Goal: Book appointment/travel/reservation

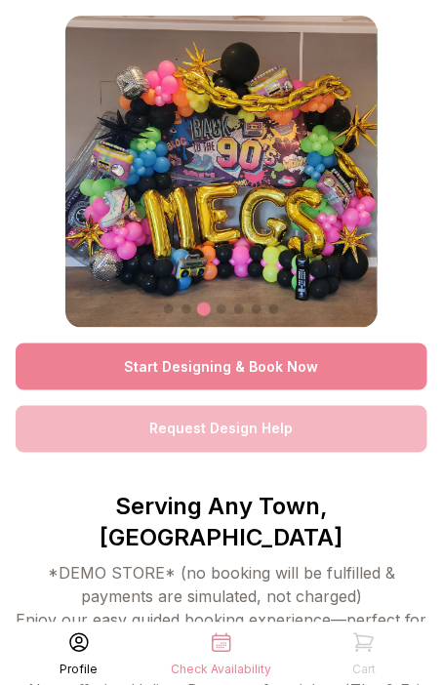
click at [293, 369] on link "Start Designing & Book Now" at bounding box center [222, 367] width 412 height 47
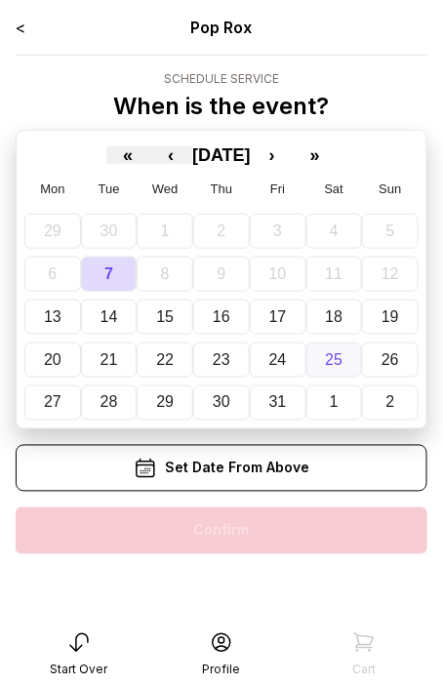
click at [337, 359] on abbr "25" at bounding box center [334, 360] width 18 height 17
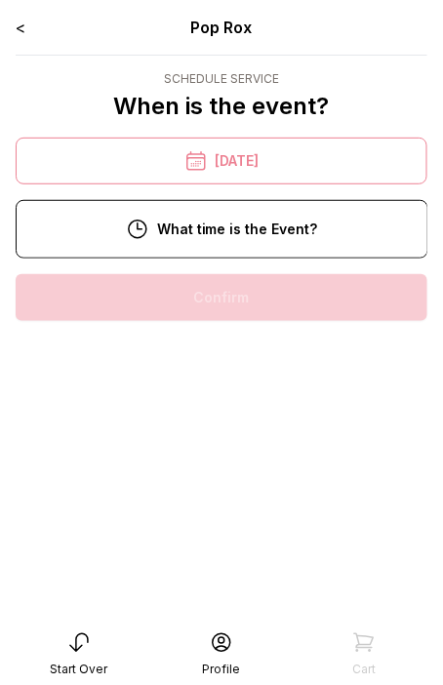
click at [284, 302] on div "6:00 pm" at bounding box center [222, 297] width 382 height 47
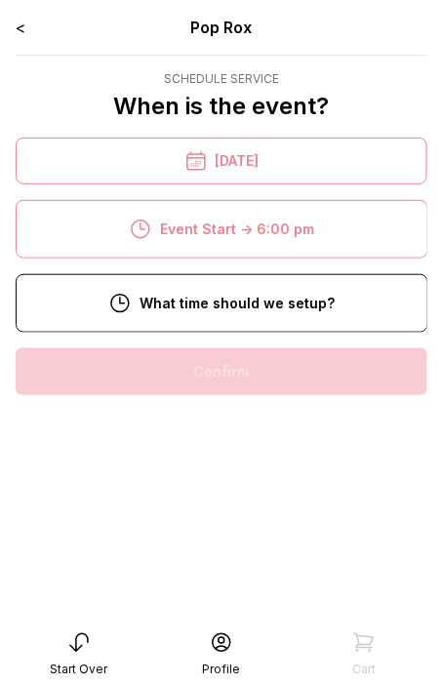
click at [281, 378] on div "4:00 pm" at bounding box center [222, 372] width 382 height 47
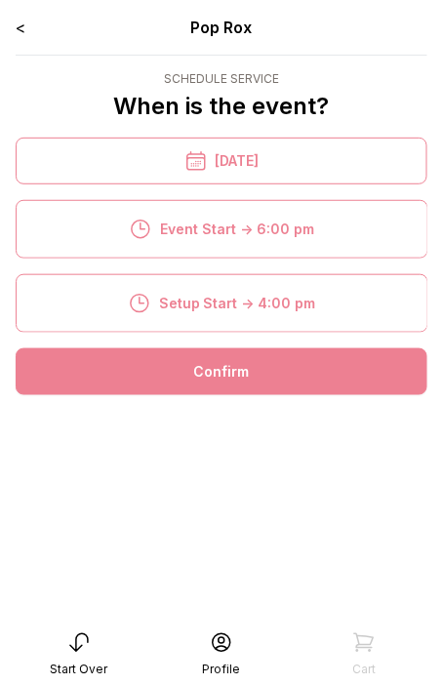
click at [281, 378] on div "Confirm" at bounding box center [222, 372] width 412 height 47
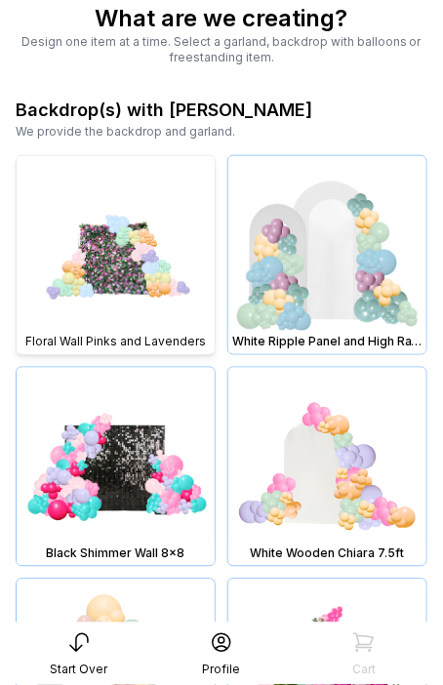
scroll to position [101, 0]
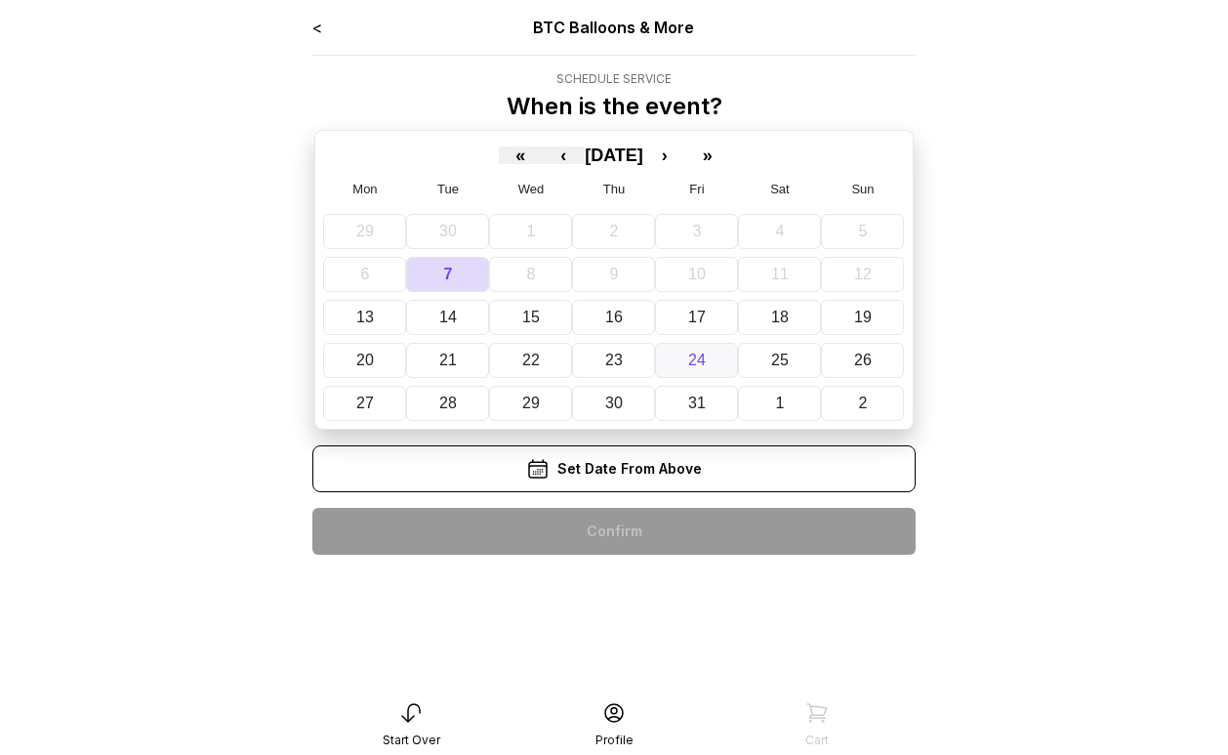
click at [698, 358] on abbr "24" at bounding box center [697, 360] width 18 height 17
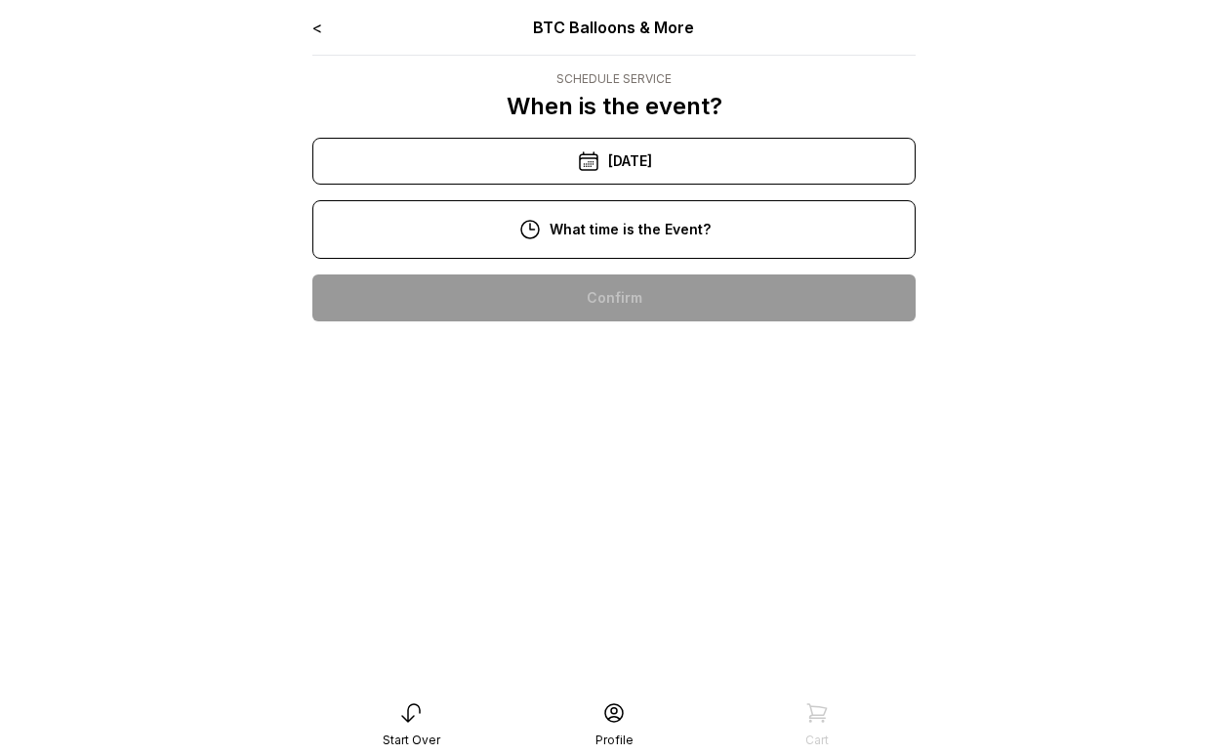
click at [607, 297] on div "10:00 am" at bounding box center [614, 297] width 572 height 47
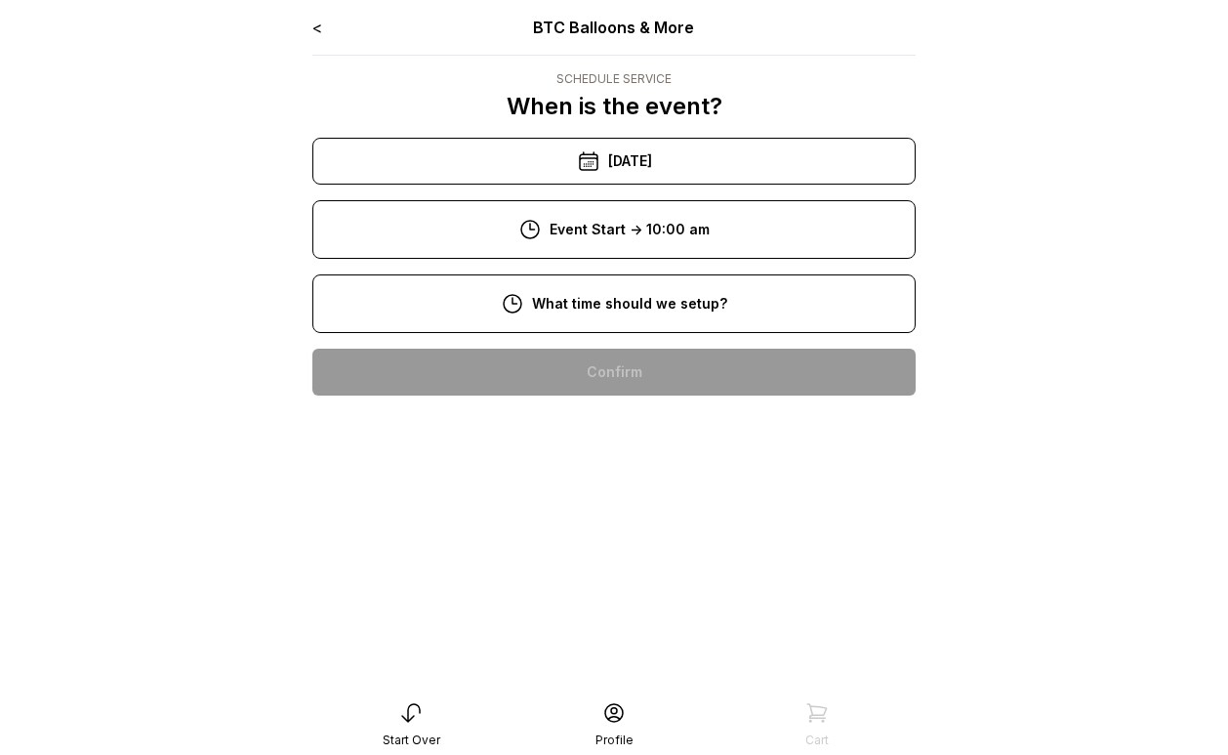
click at [623, 366] on div "8:00 am" at bounding box center [614, 372] width 572 height 47
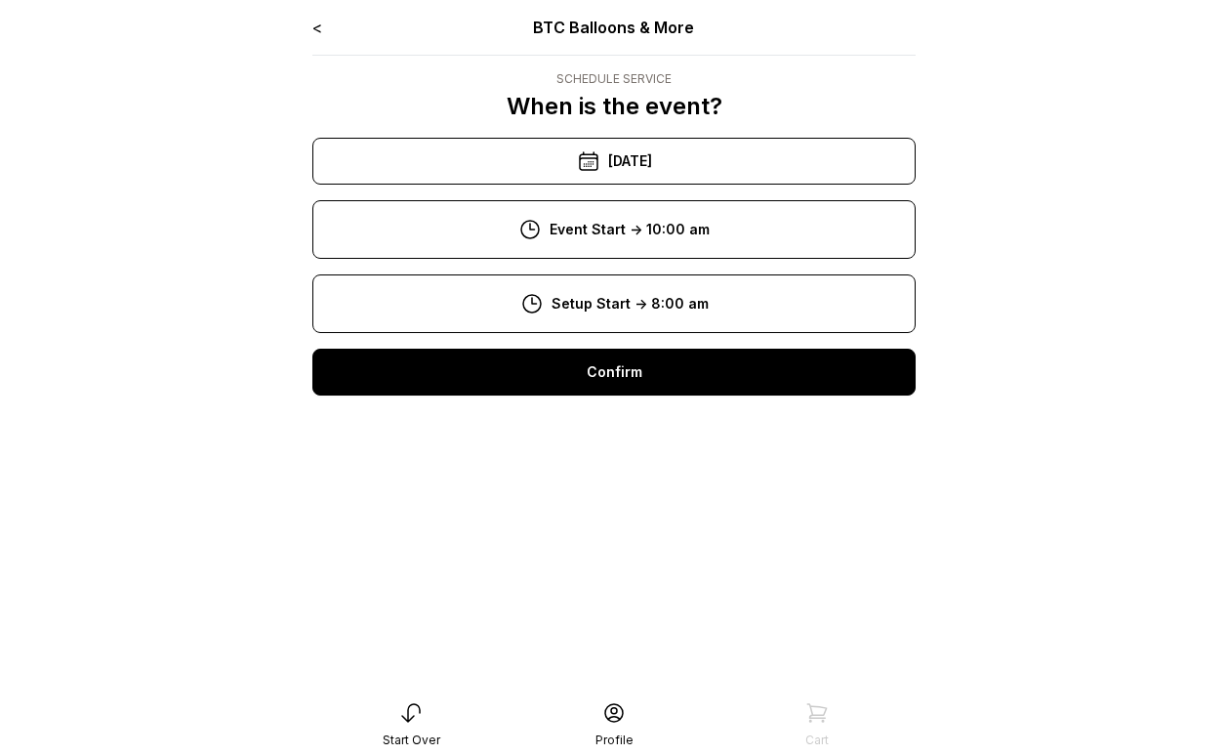
click at [623, 366] on div "Confirm" at bounding box center [613, 372] width 603 height 47
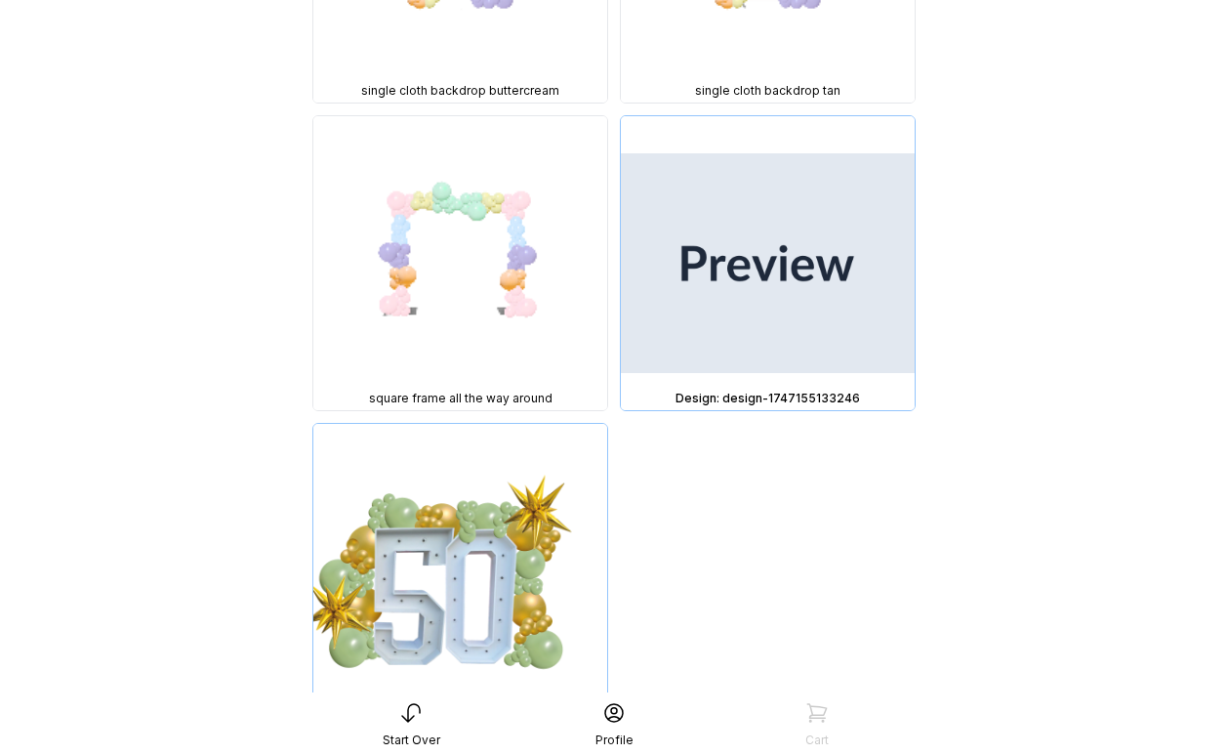
scroll to position [12744, 0]
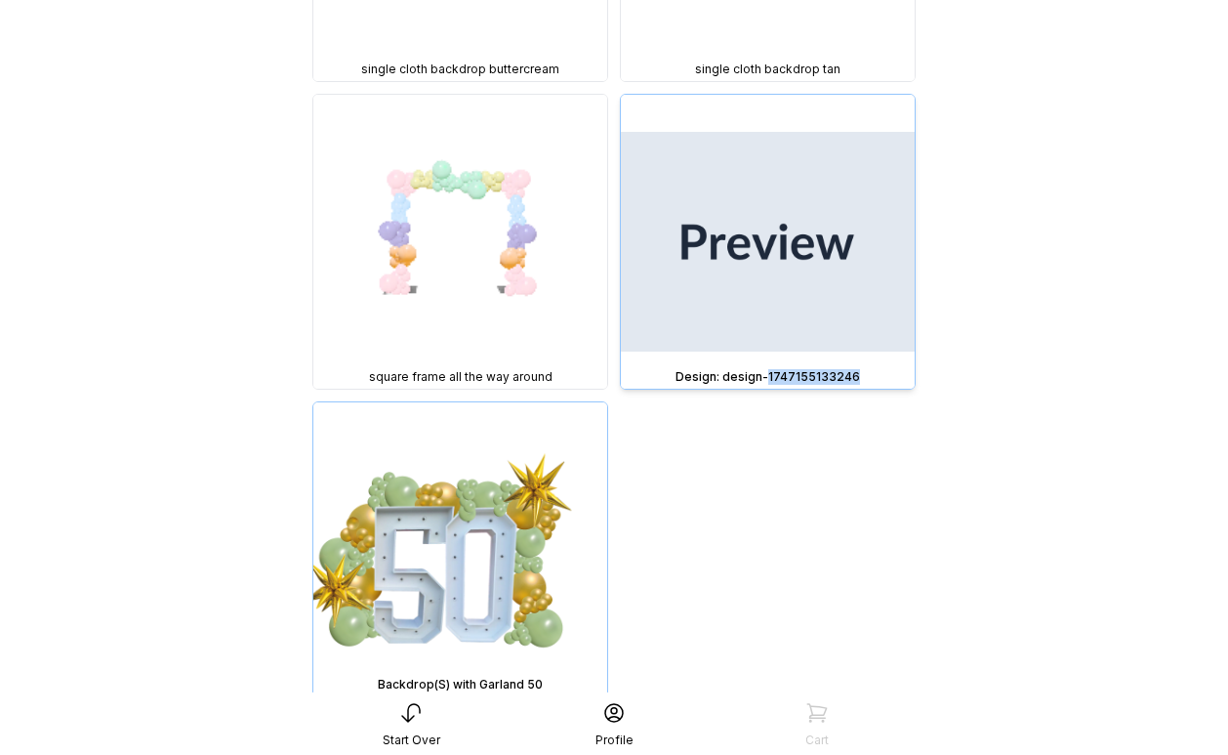
drag, startPoint x: 866, startPoint y: 375, endPoint x: 768, endPoint y: 375, distance: 97.6
click at [768, 375] on div "Design: design-1747155133246" at bounding box center [768, 377] width 286 height 16
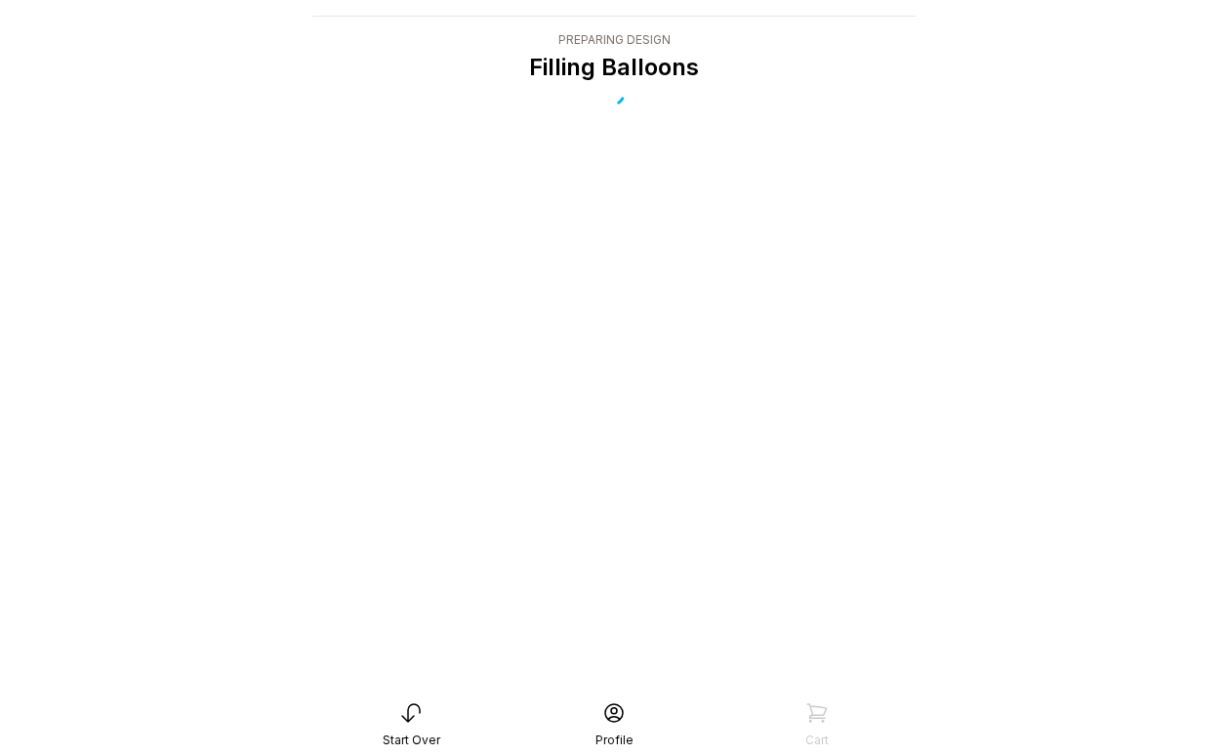
scroll to position [39, 0]
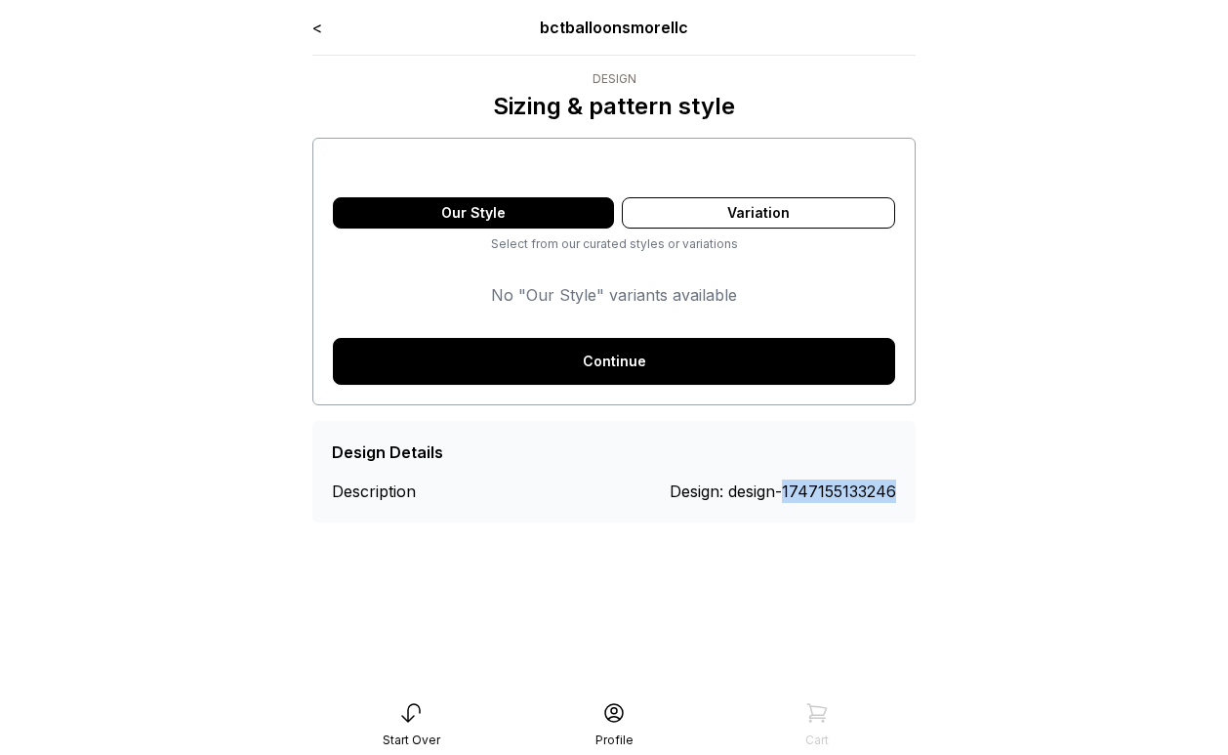
click at [784, 497] on div "Design Details Description Design: design-1747155133246" at bounding box center [613, 472] width 603 height 102
click at [320, 27] on link "<" at bounding box center [317, 28] width 10 height 20
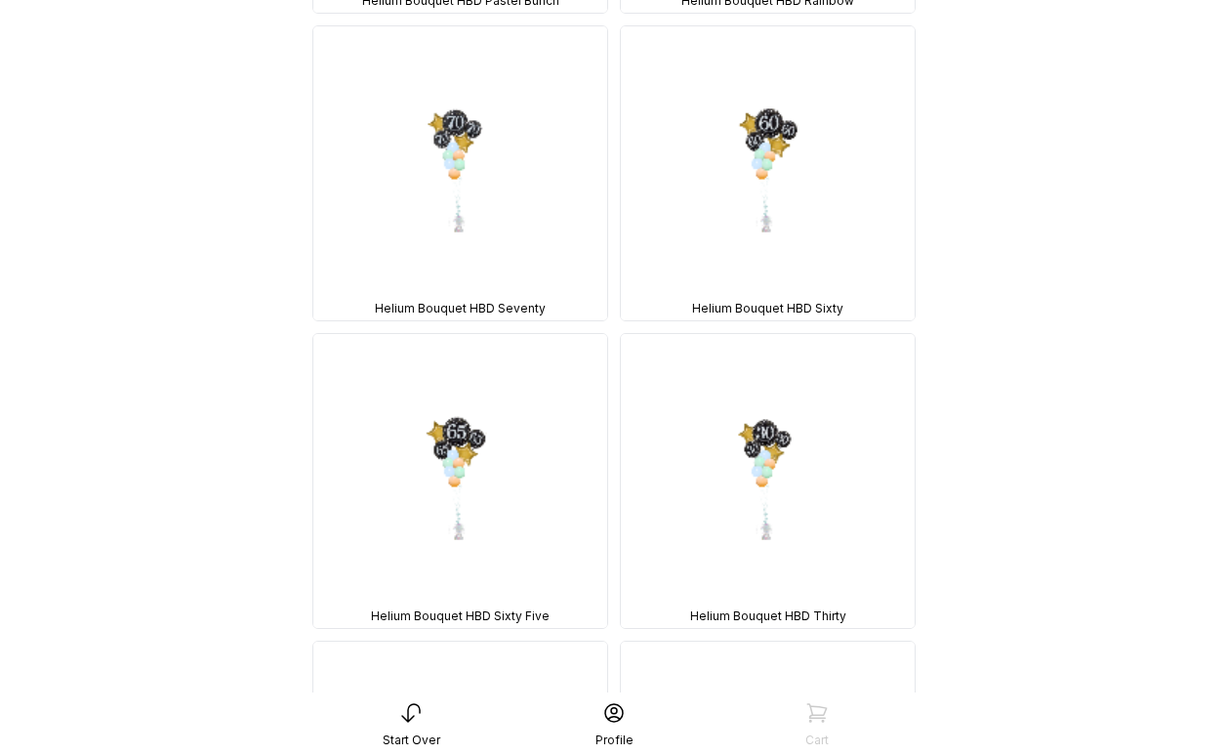
scroll to position [25908, 0]
